Goal: Communication & Community: Answer question/provide support

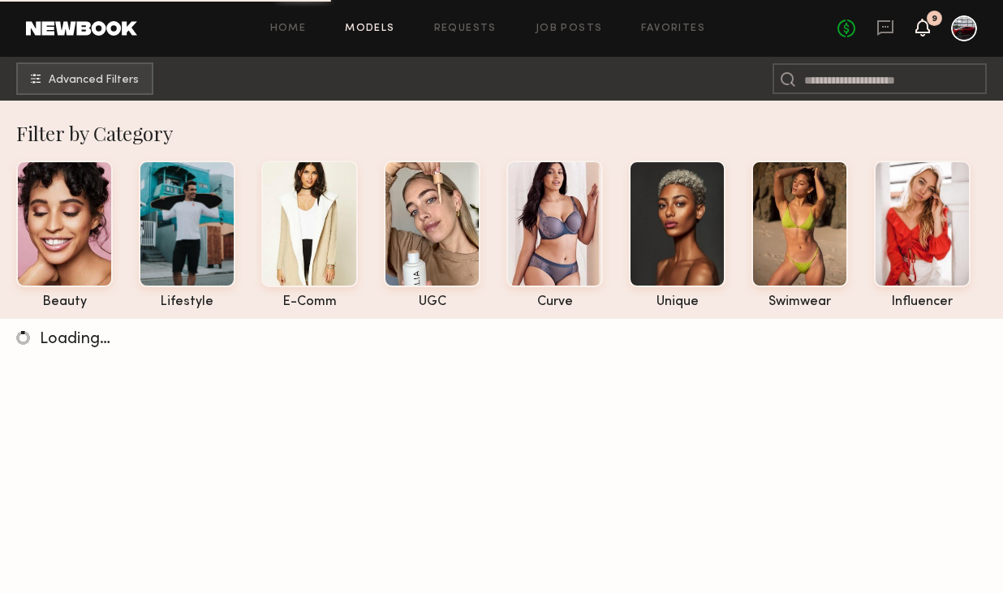
click at [924, 25] on icon at bounding box center [922, 26] width 13 height 11
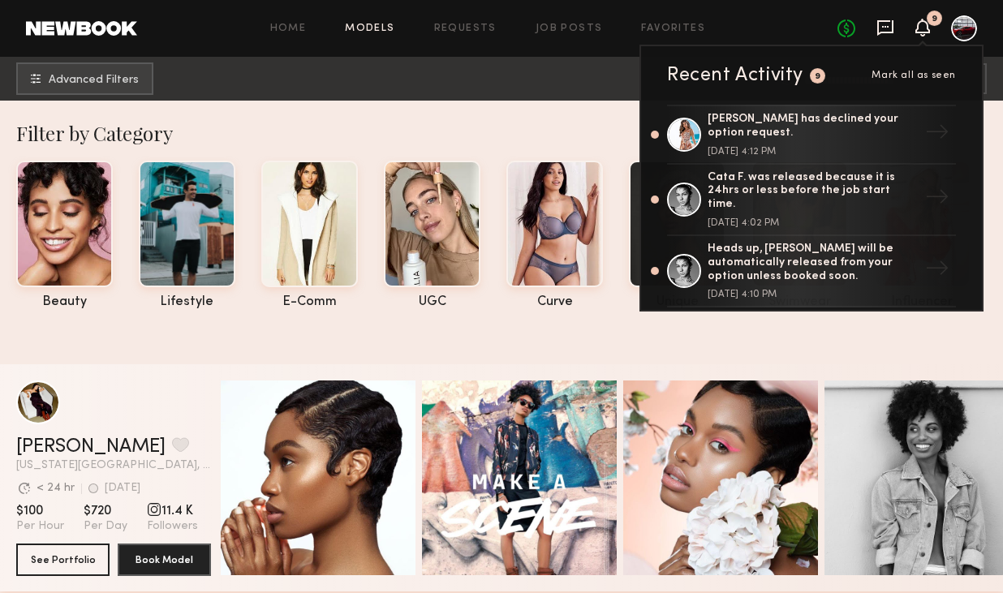
click at [883, 24] on icon at bounding box center [885, 28] width 18 height 18
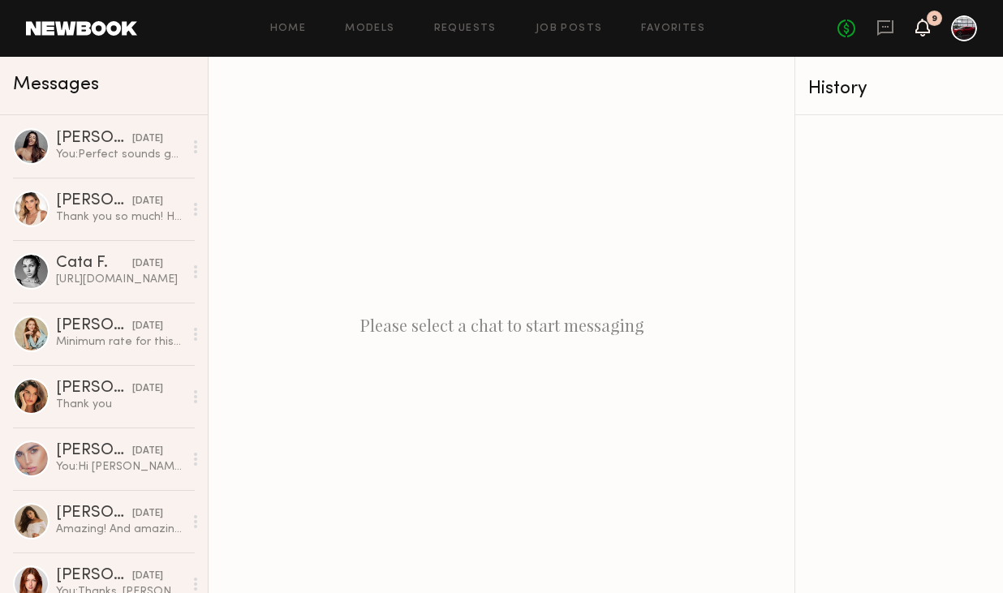
click at [920, 26] on icon at bounding box center [922, 26] width 13 height 11
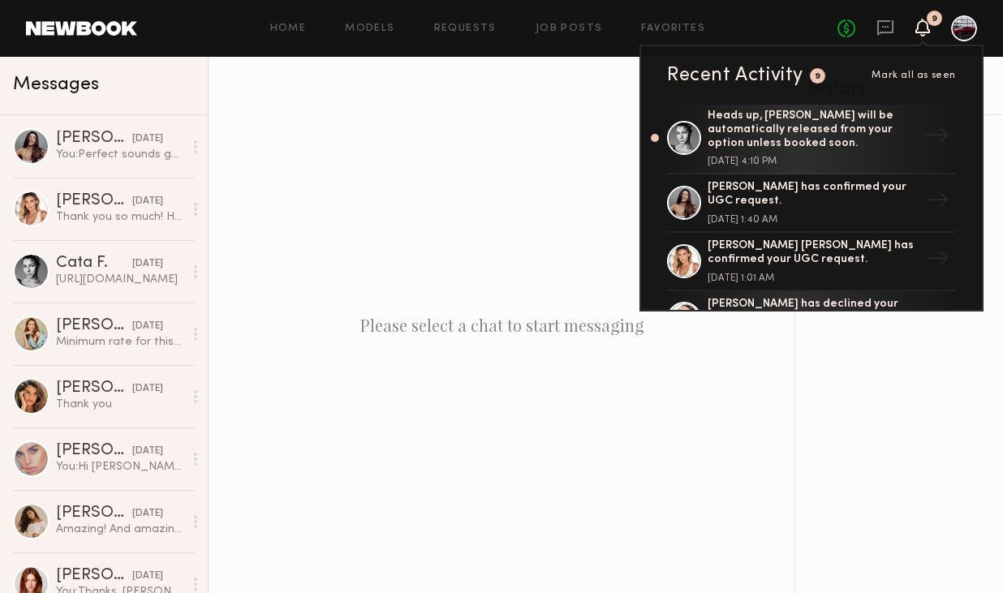
scroll to position [152, 0]
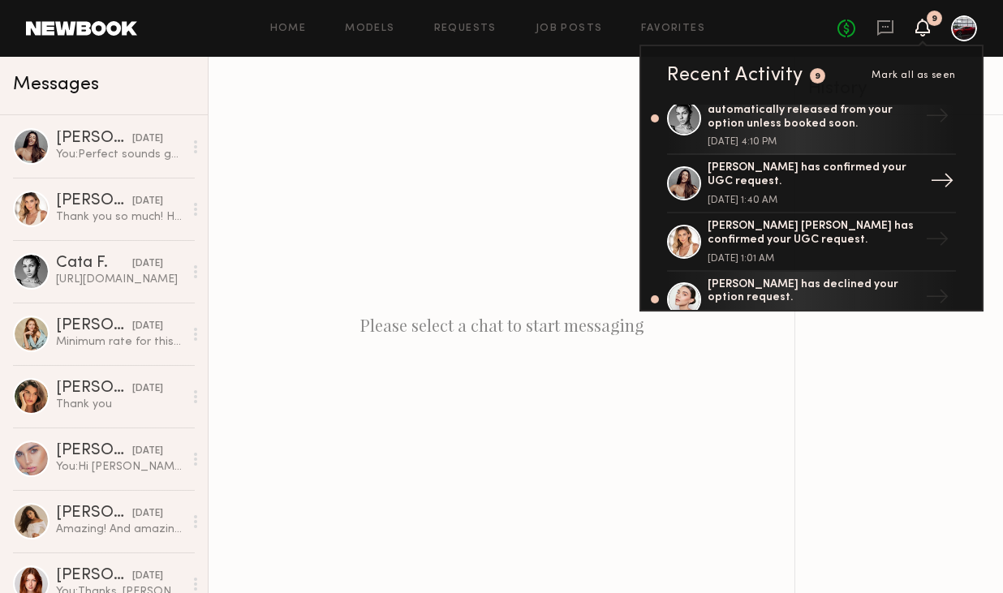
click at [790, 161] on div "[PERSON_NAME] has confirmed your UGC request." at bounding box center [812, 175] width 211 height 28
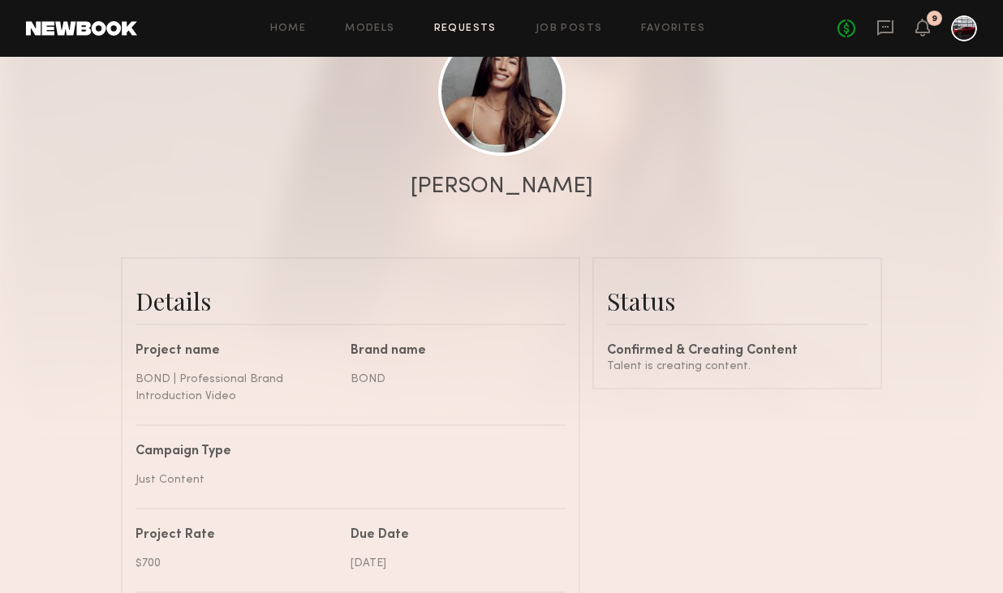
scroll to position [49, 0]
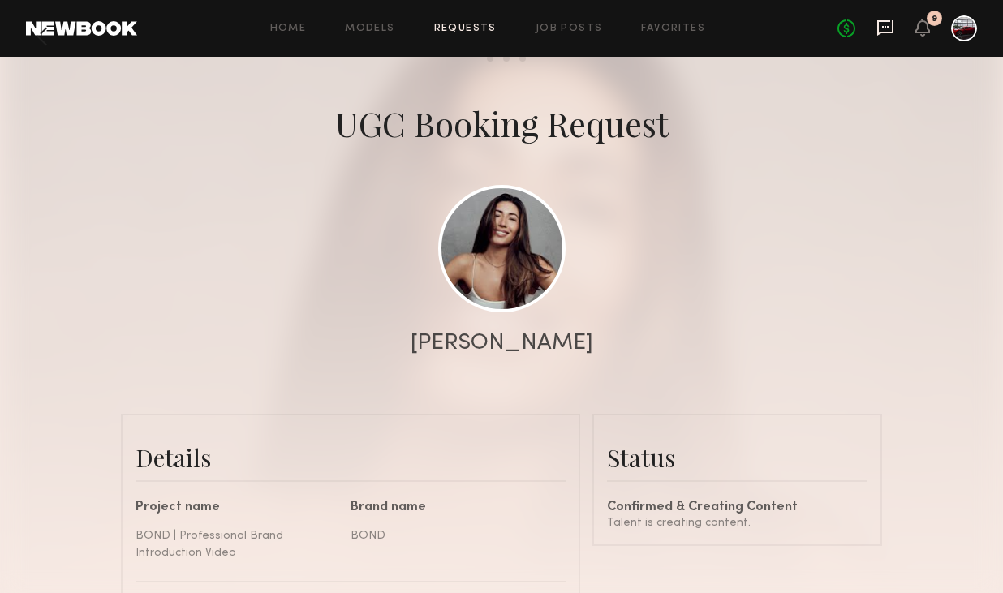
click at [882, 26] on icon at bounding box center [885, 27] width 6 height 2
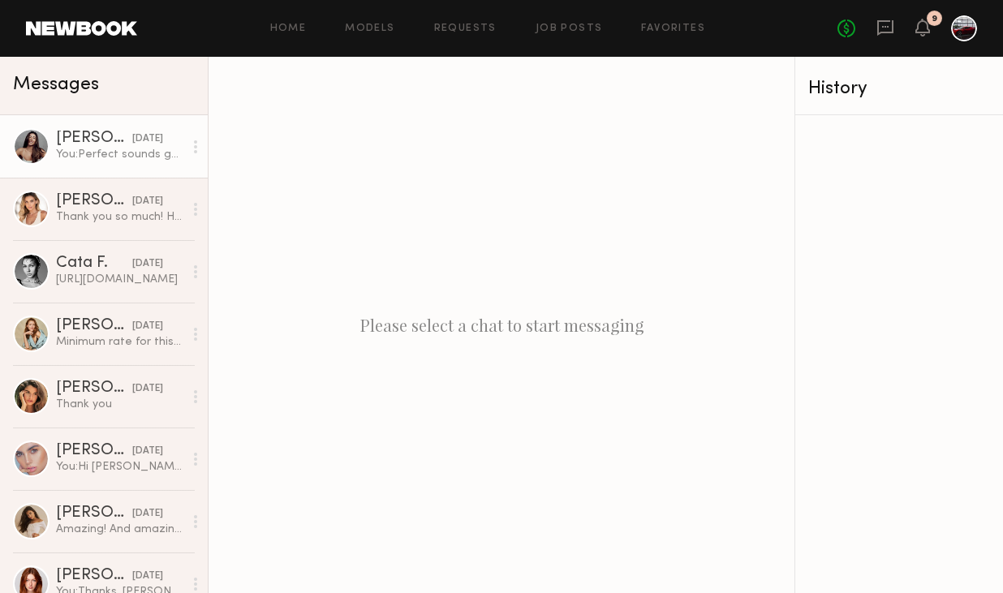
click at [108, 149] on div "You: Perfect sounds good" at bounding box center [119, 154] width 127 height 15
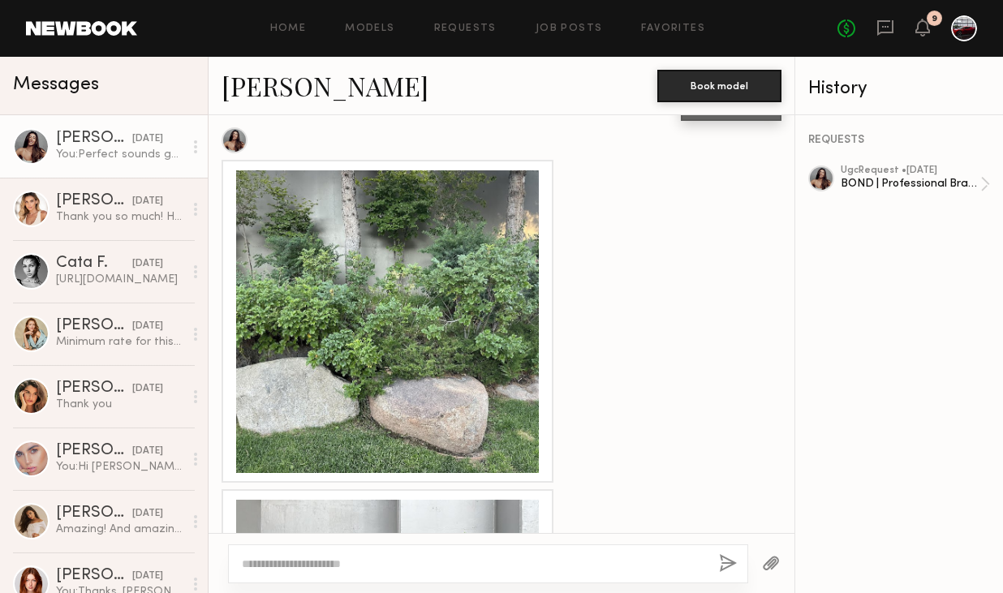
scroll to position [950, 0]
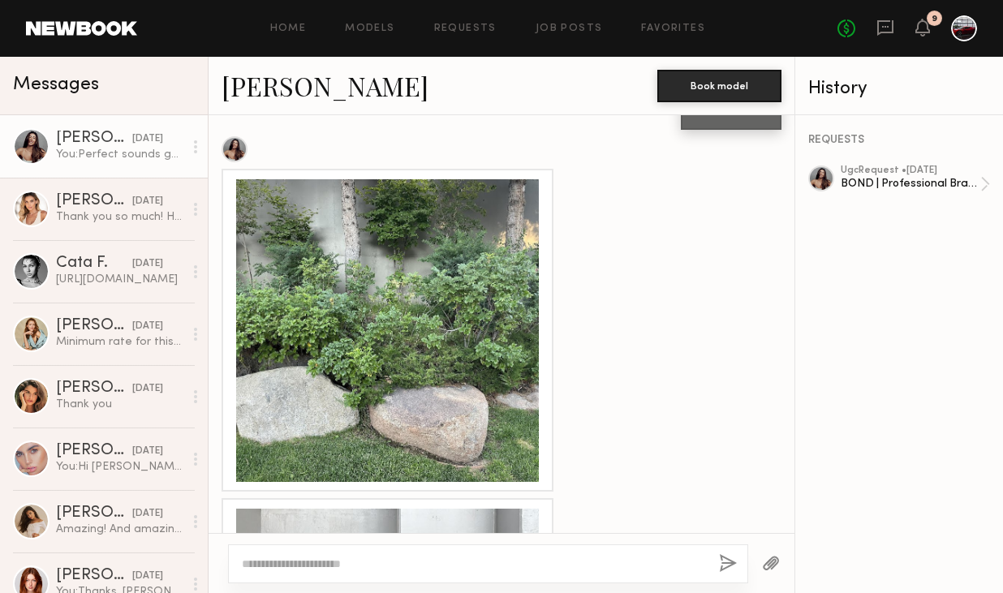
click at [423, 266] on div at bounding box center [387, 330] width 303 height 303
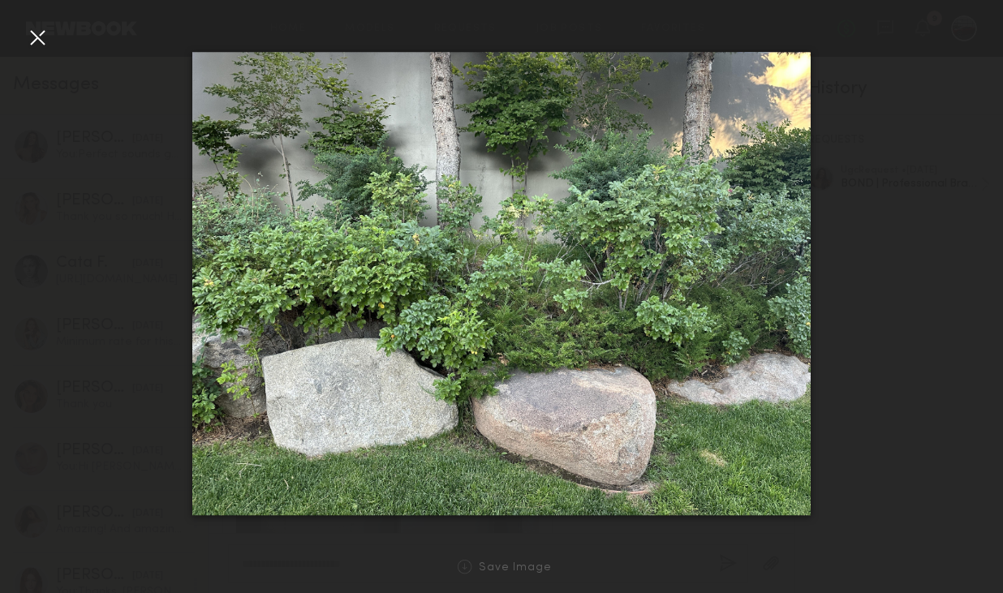
click at [26, 41] on div at bounding box center [37, 37] width 26 height 26
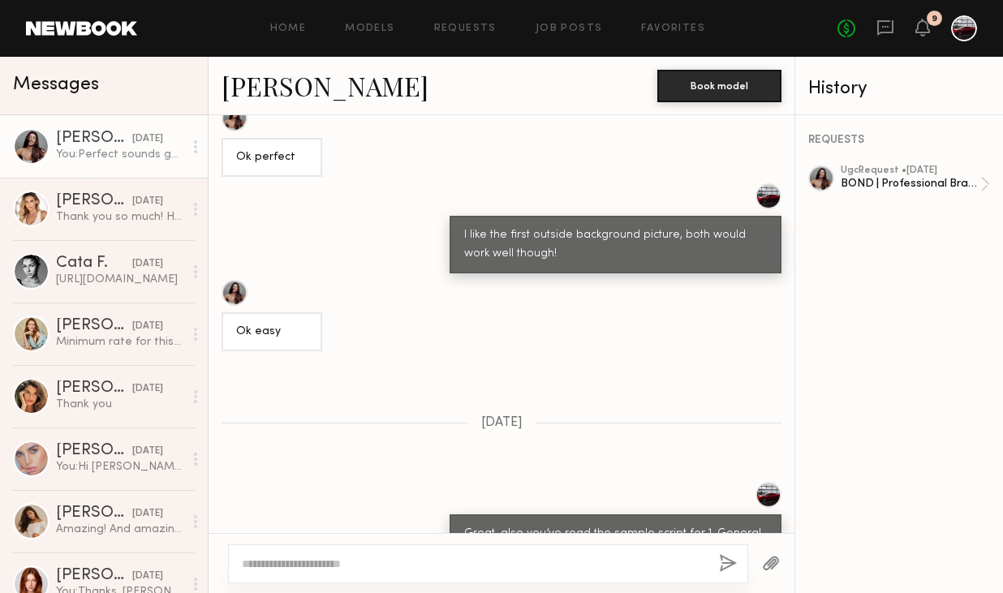
scroll to position [2051, 0]
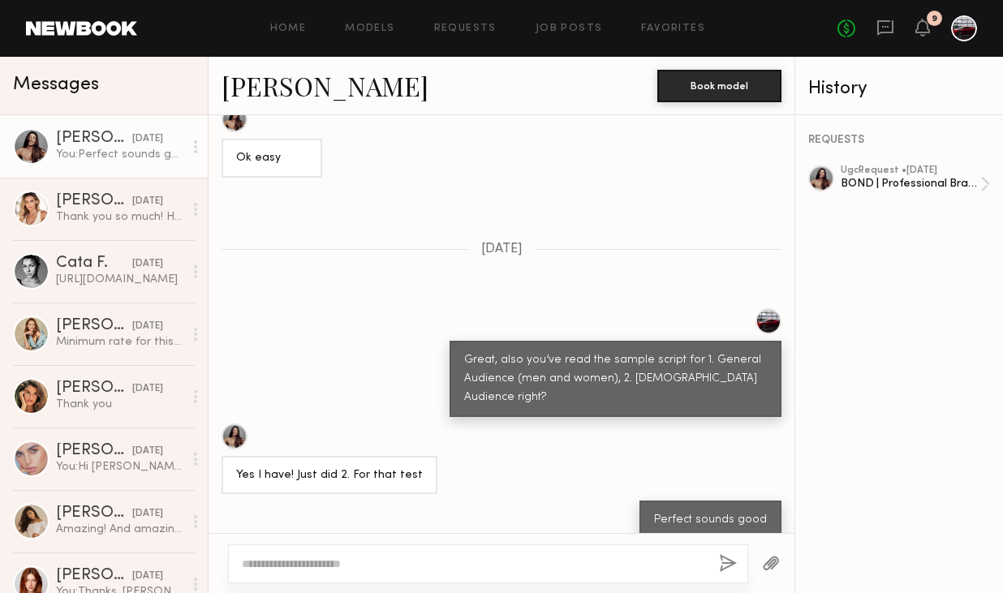
click at [301, 566] on textarea at bounding box center [474, 564] width 464 height 16
type textarea "*"
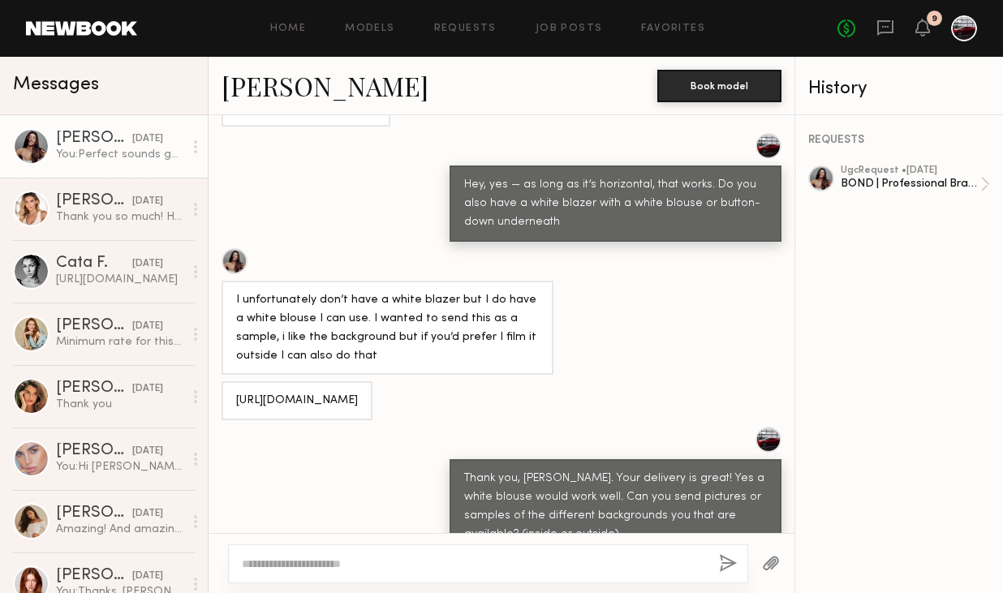
scroll to position [330, 0]
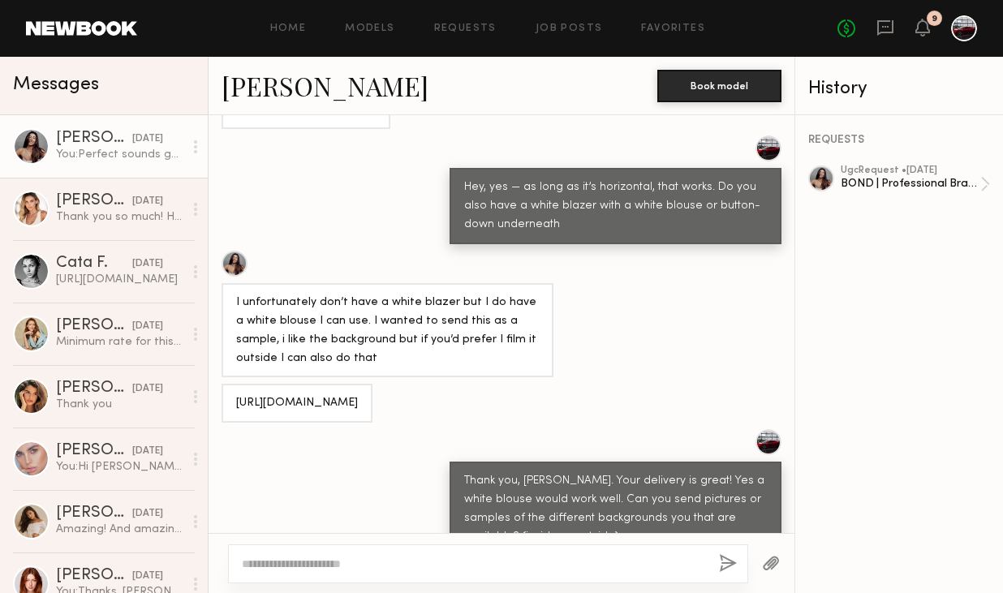
click at [553, 223] on div "Hey, yes — as long as it’s horizontal, that works. Do you also have a white bla…" at bounding box center [615, 206] width 303 height 56
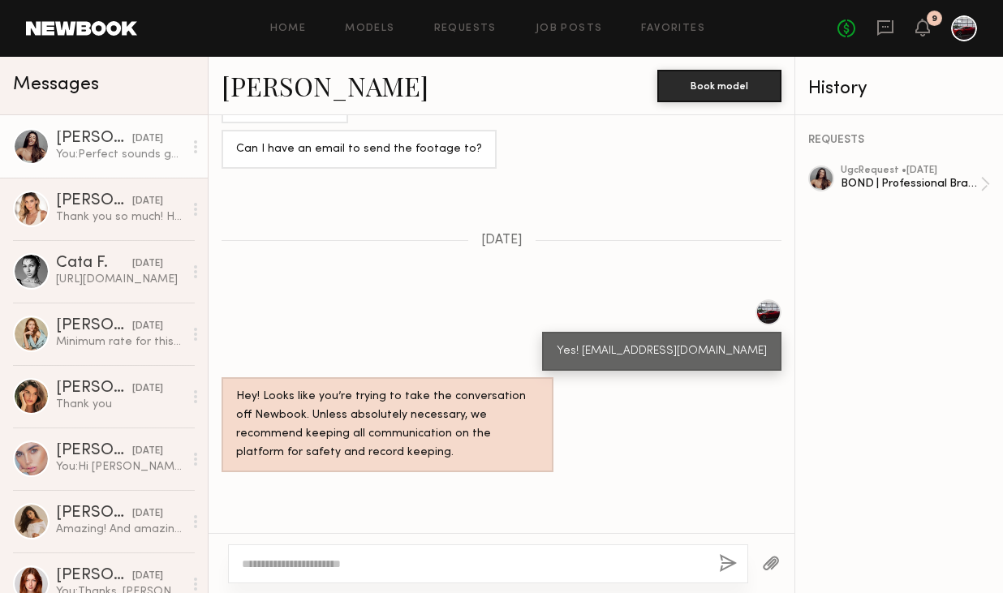
scroll to position [1403, 0]
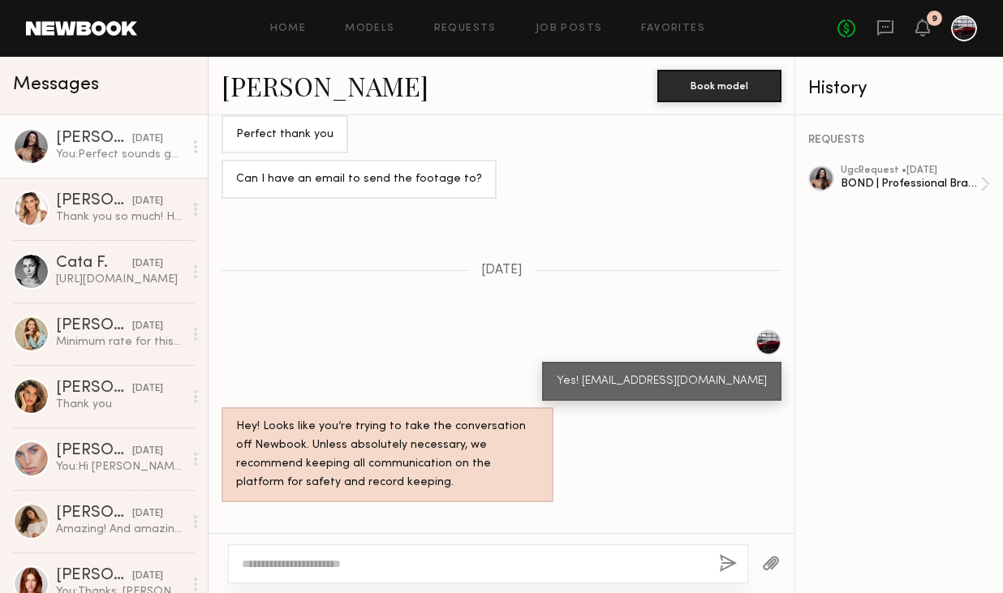
click at [250, 86] on link "[PERSON_NAME]" at bounding box center [324, 85] width 207 height 35
click at [920, 30] on icon at bounding box center [922, 26] width 13 height 11
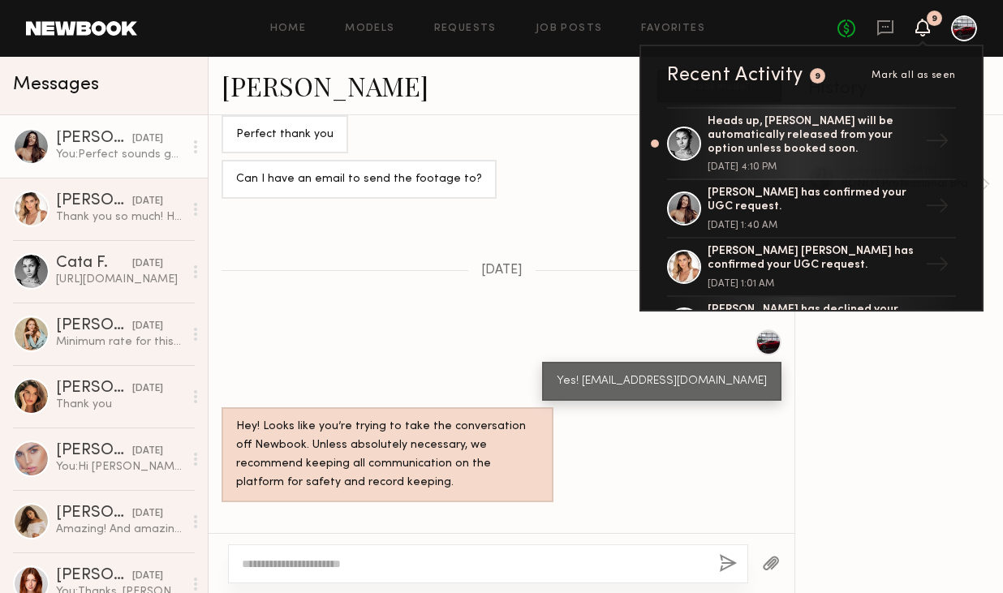
scroll to position [131, 0]
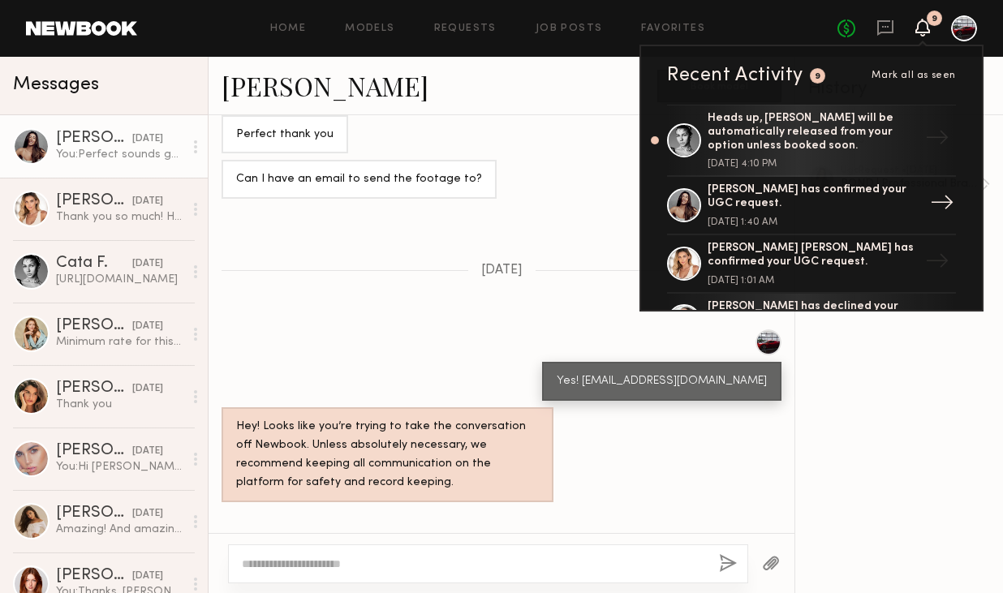
click at [823, 183] on div "[PERSON_NAME] has confirmed your UGC request." at bounding box center [812, 197] width 211 height 28
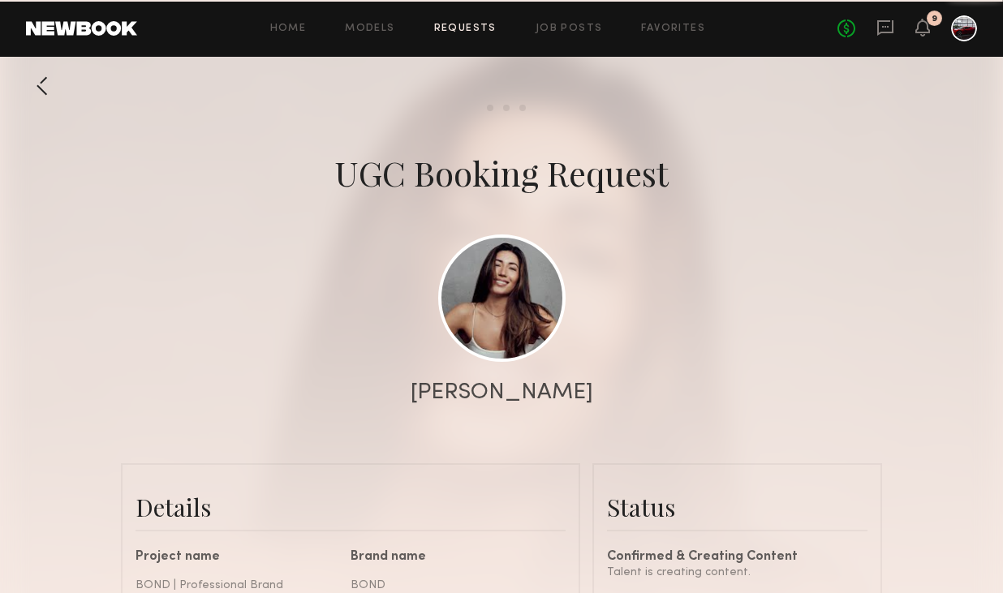
scroll to position [4645, 0]
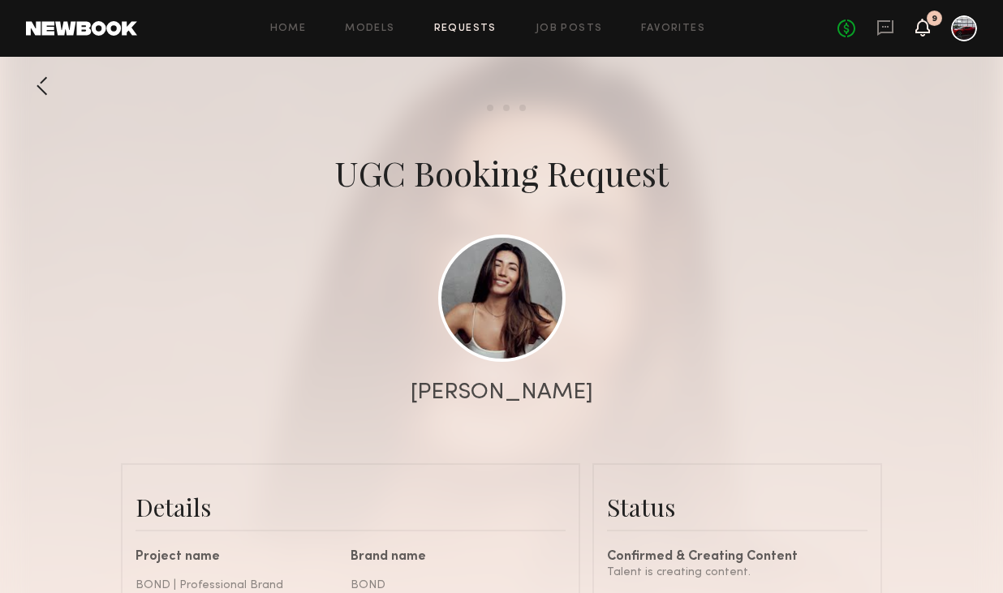
click at [916, 30] on icon at bounding box center [922, 26] width 13 height 11
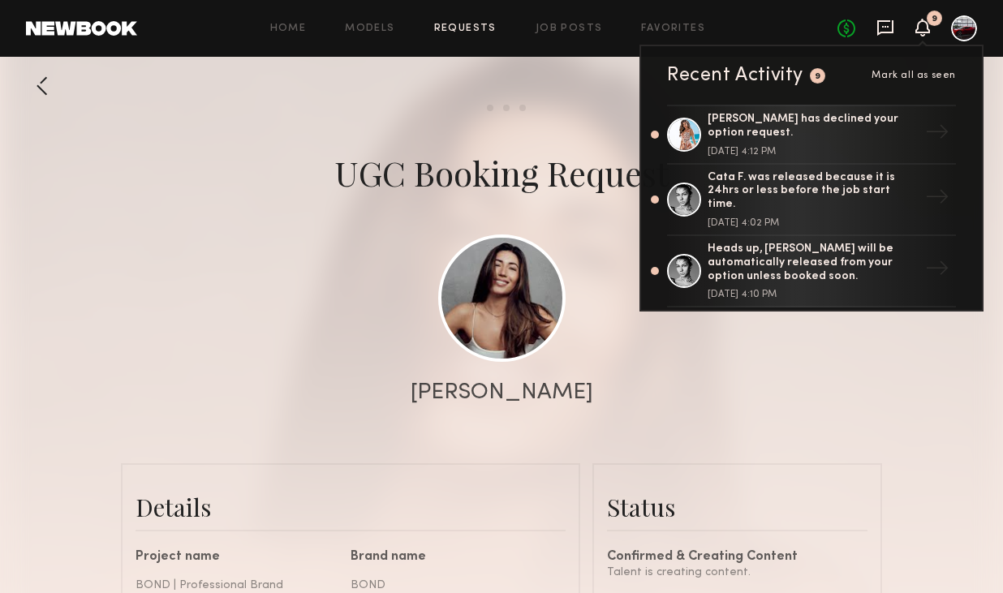
click at [881, 28] on icon at bounding box center [885, 28] width 18 height 18
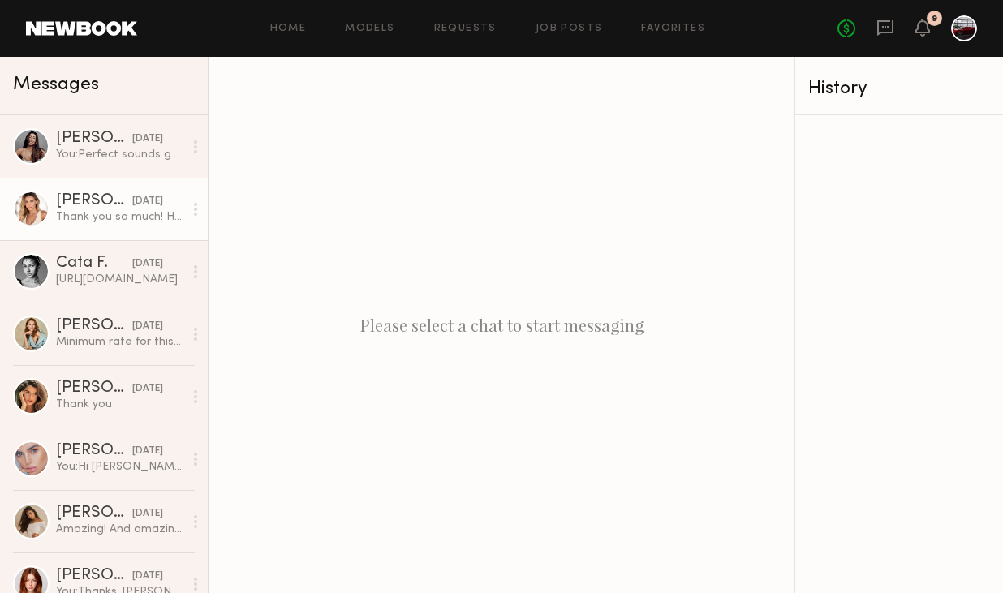
click at [71, 197] on div "[PERSON_NAME] [PERSON_NAME]" at bounding box center [94, 201] width 76 height 16
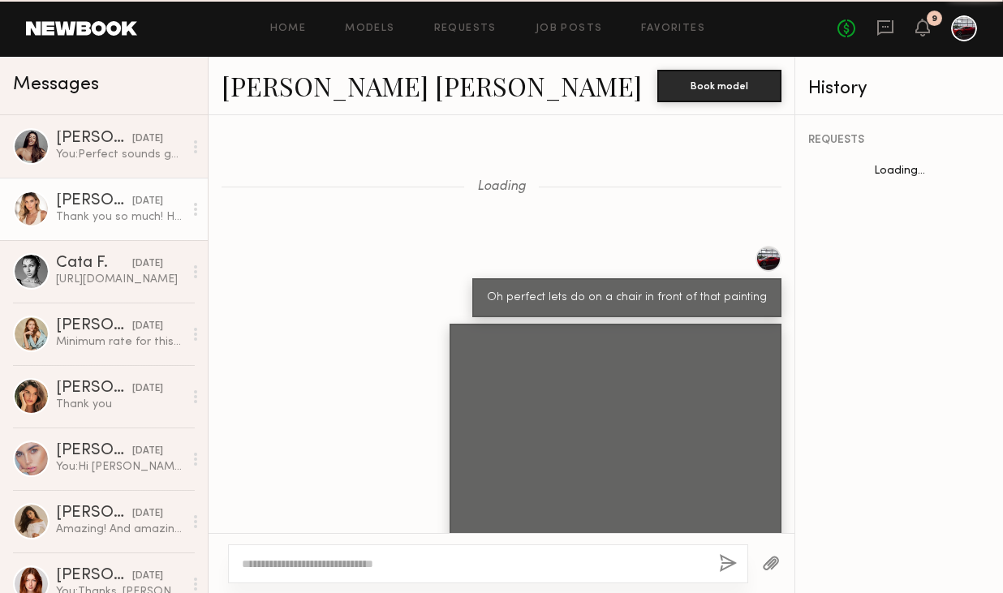
scroll to position [996, 0]
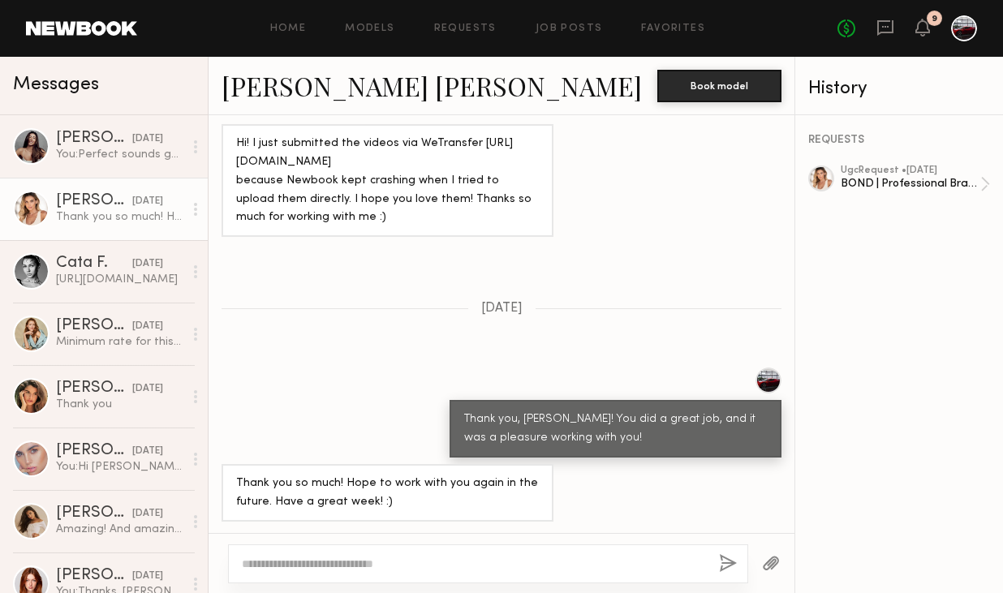
click at [343, 85] on link "[PERSON_NAME] [PERSON_NAME]" at bounding box center [431, 85] width 420 height 35
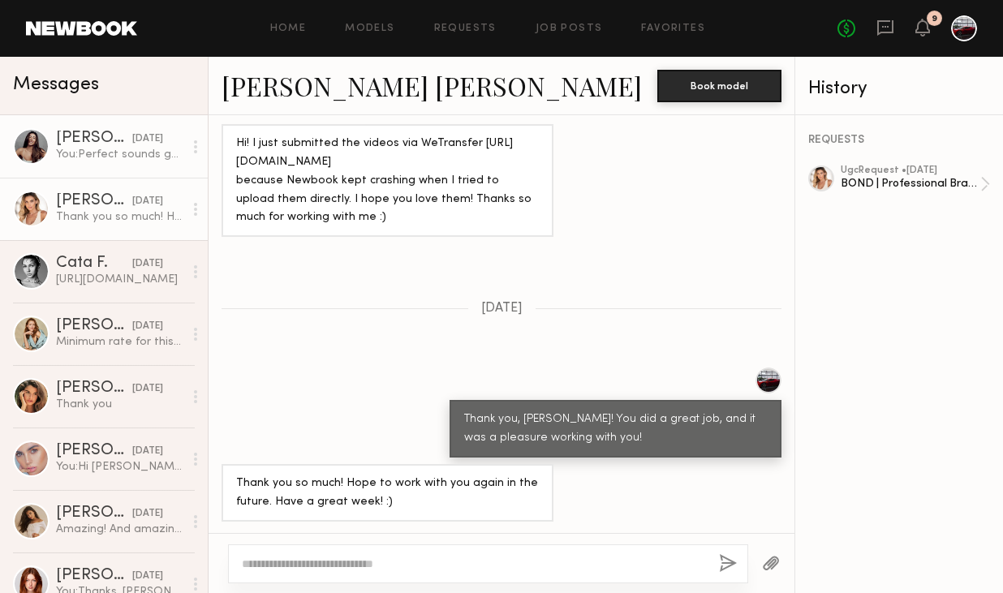
click at [92, 152] on div "You: Perfect sounds good" at bounding box center [119, 154] width 127 height 15
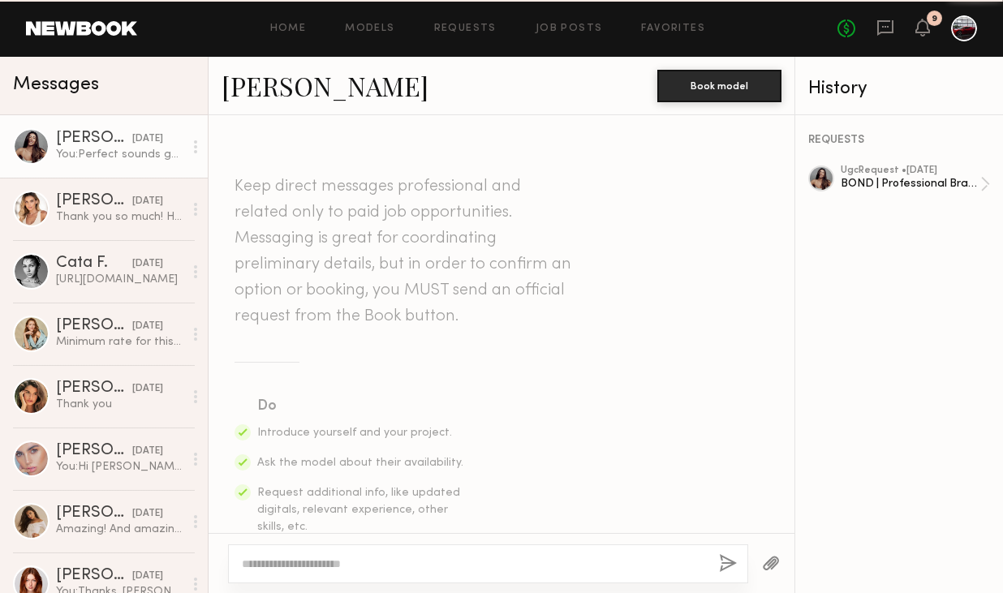
scroll to position [4481, 0]
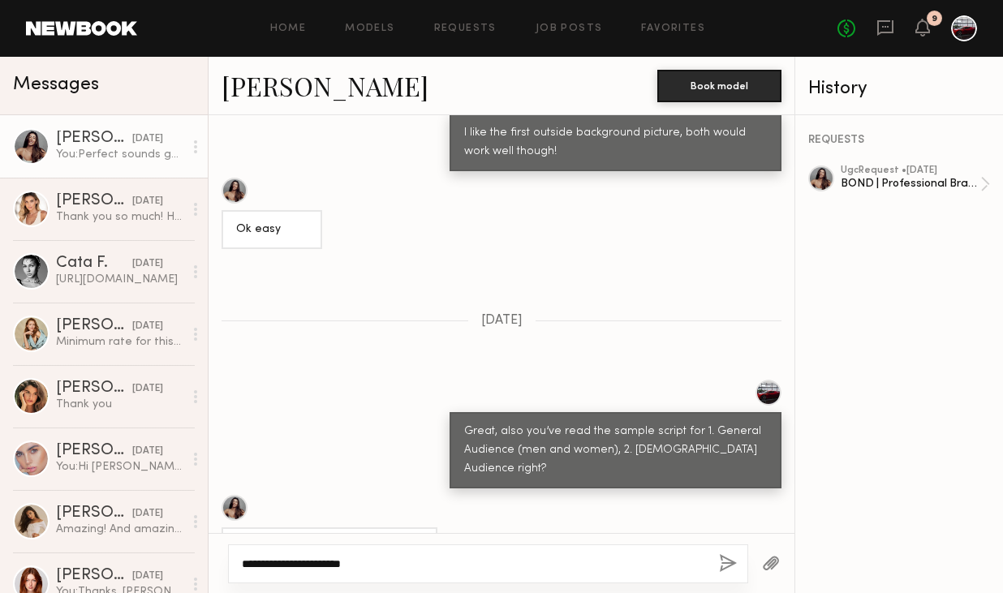
type textarea "**********"
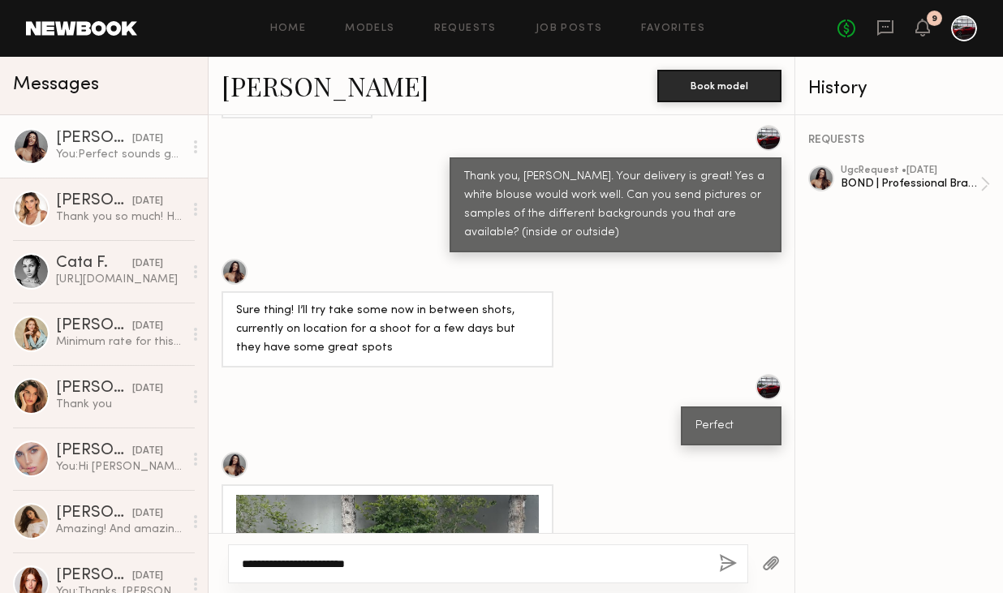
scroll to position [3013, 0]
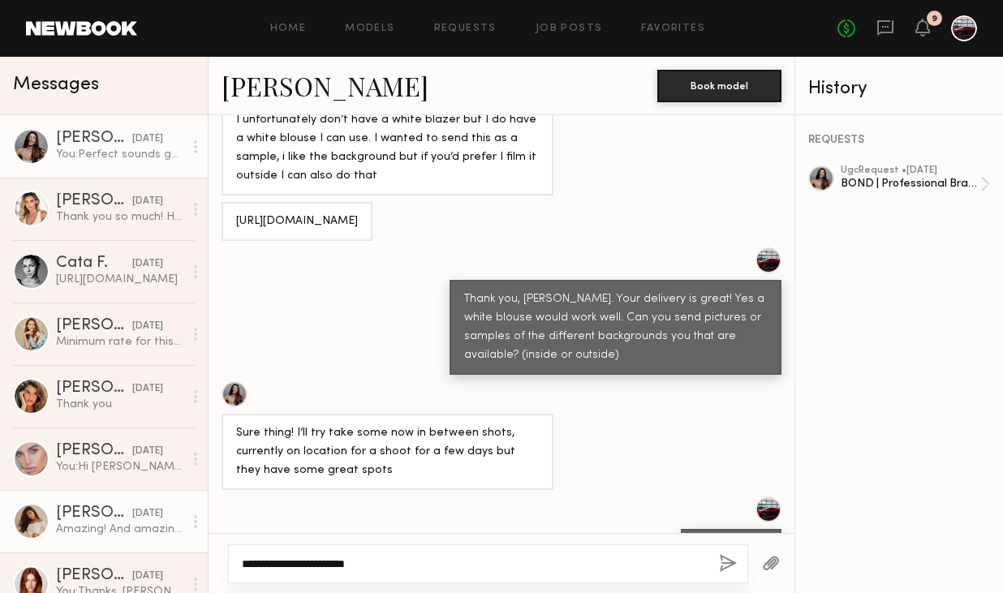
drag, startPoint x: 375, startPoint y: 557, endPoint x: 204, endPoint y: 543, distance: 170.9
click at [204, 543] on div "Messages [PERSON_NAME] [DATE] You: Perfect sounds good [PERSON_NAME] [PERSON_NA…" at bounding box center [501, 325] width 1003 height 536
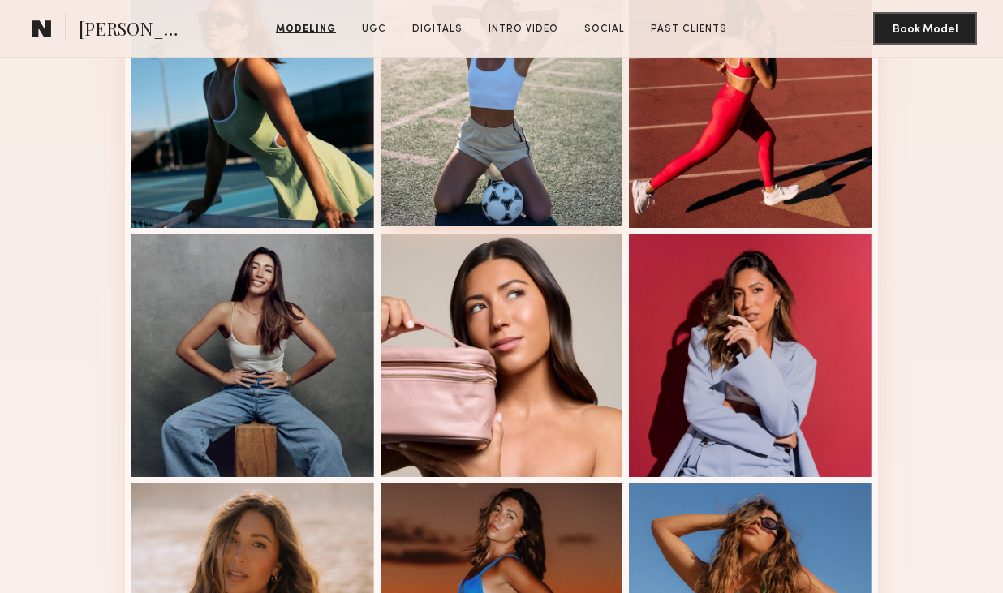
scroll to position [864, 0]
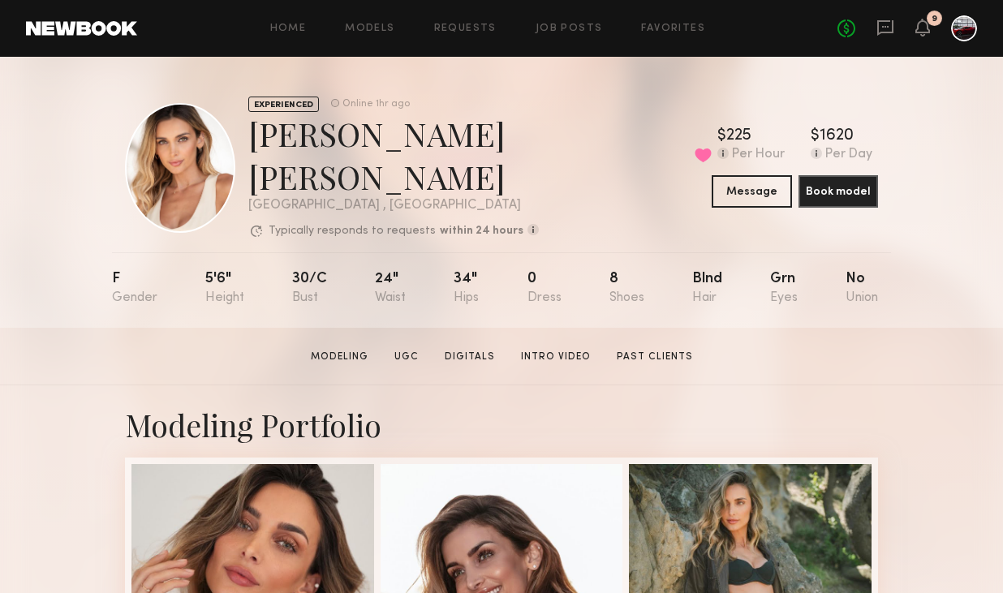
click at [172, 157] on div at bounding box center [180, 168] width 110 height 130
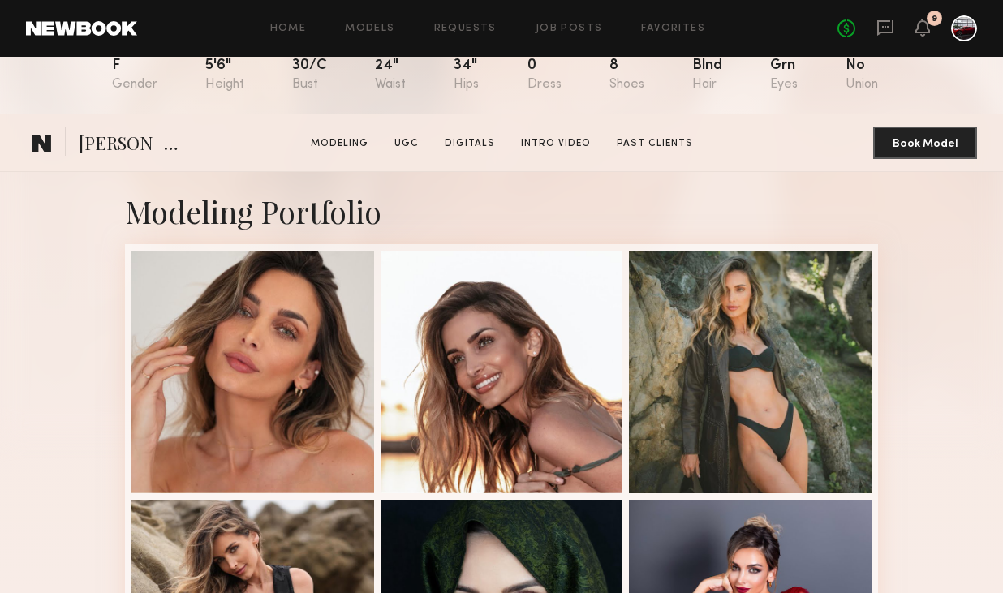
scroll to position [918, 0]
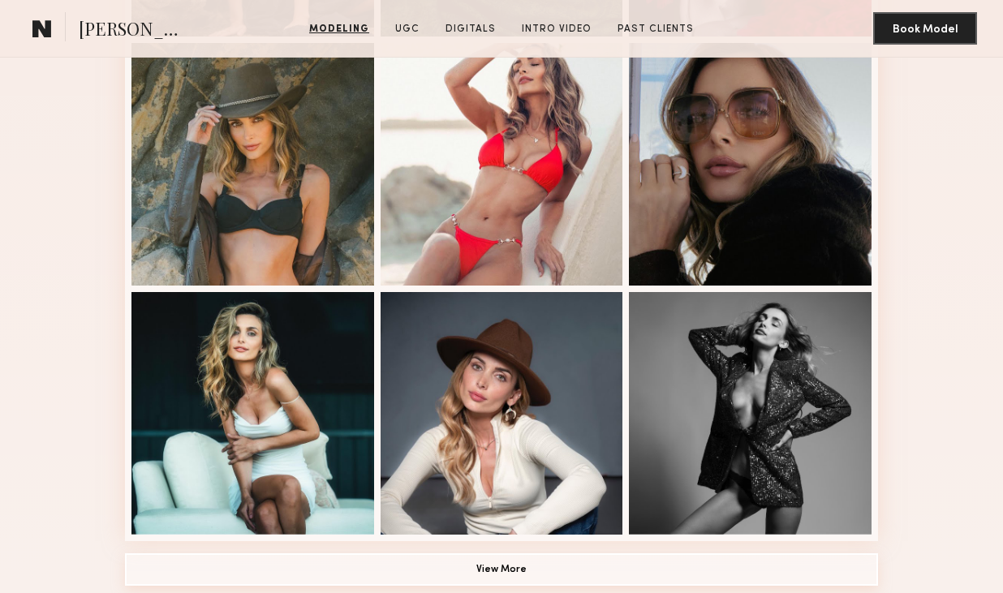
click at [491, 555] on button "View More" at bounding box center [501, 569] width 753 height 32
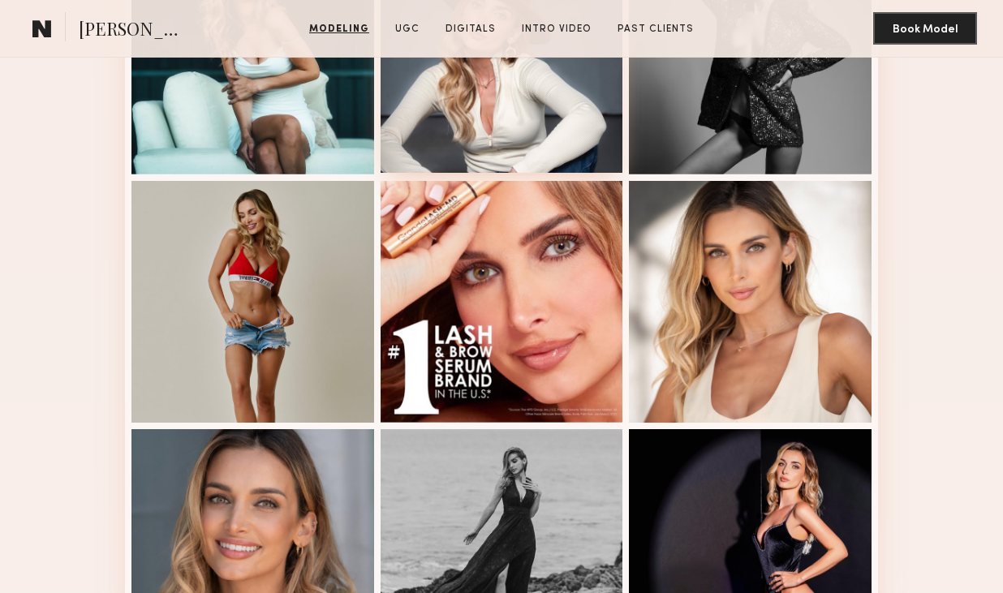
scroll to position [1340, 0]
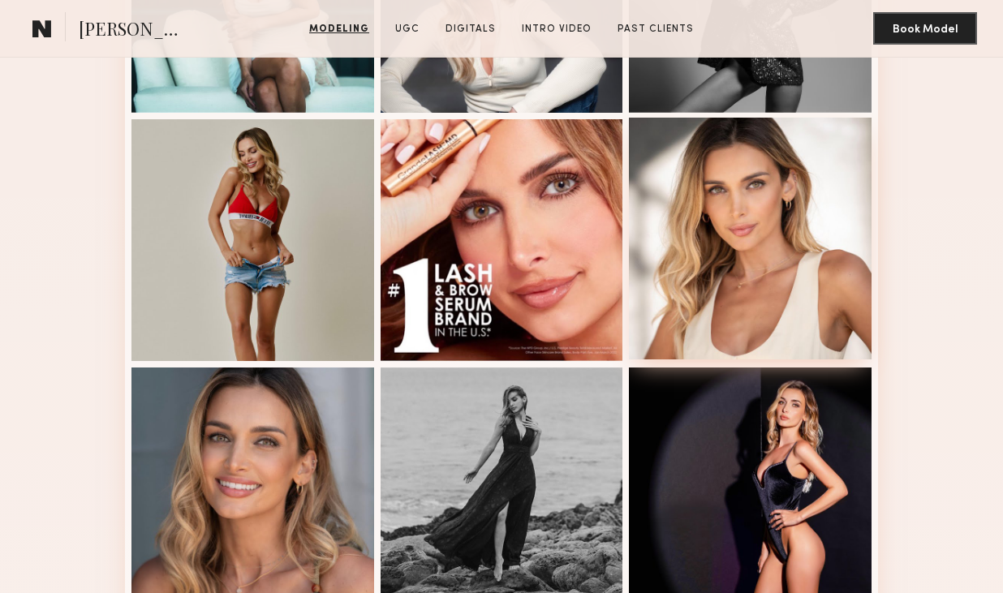
click at [751, 204] on div at bounding box center [750, 239] width 243 height 243
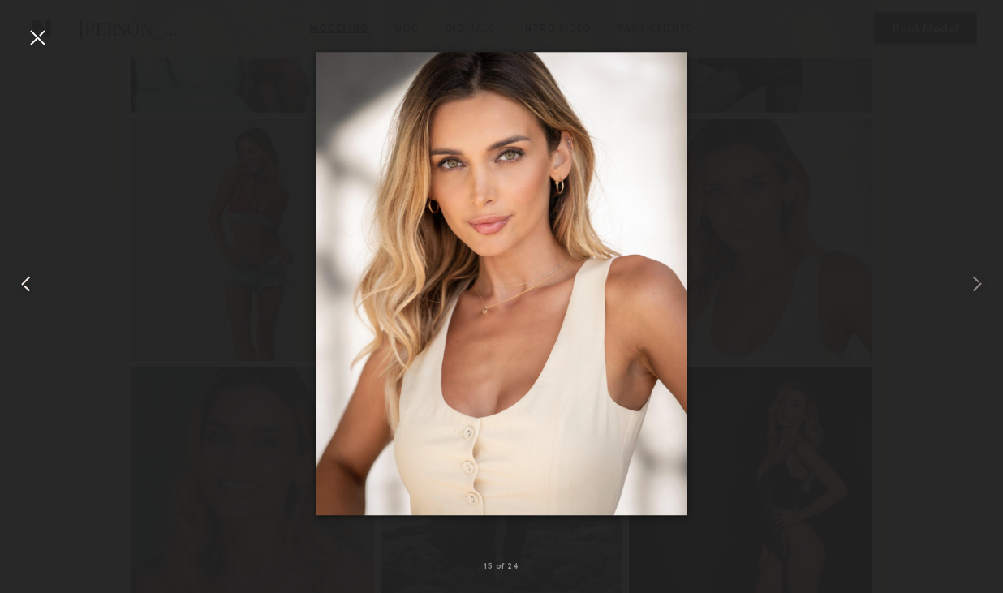
click at [37, 35] on div at bounding box center [37, 37] width 26 height 26
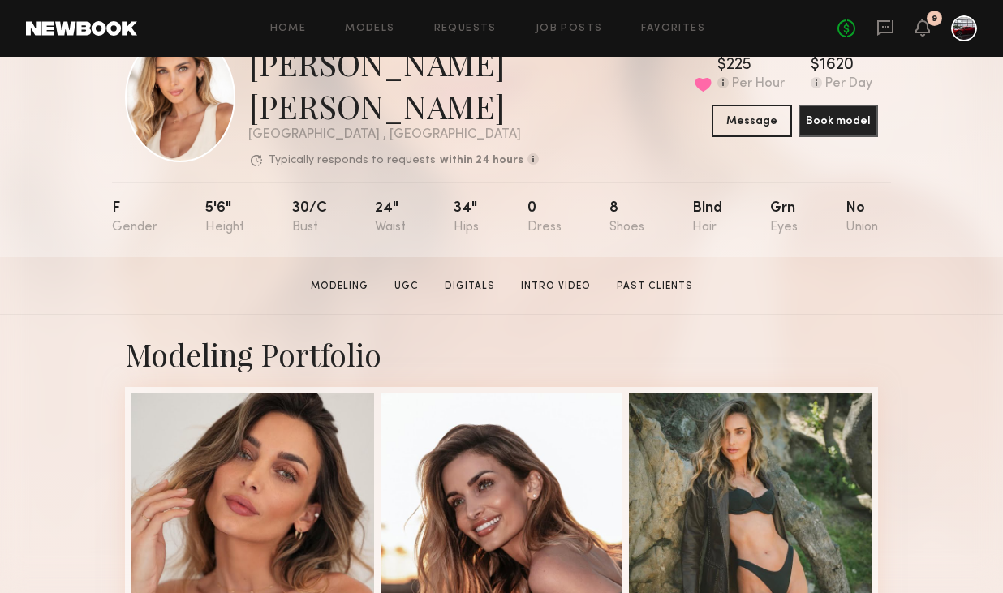
scroll to position [0, 0]
